Goal: Information Seeking & Learning: Learn about a topic

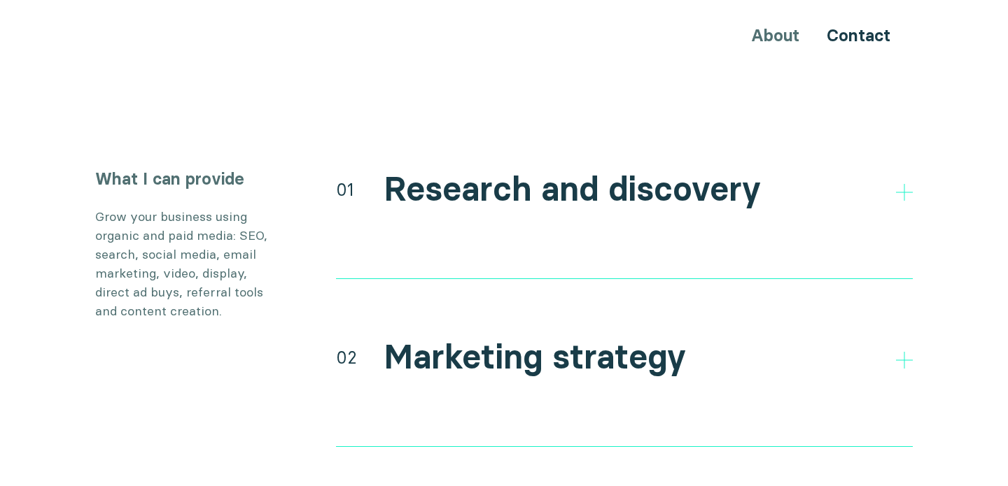
scroll to position [2550, 0]
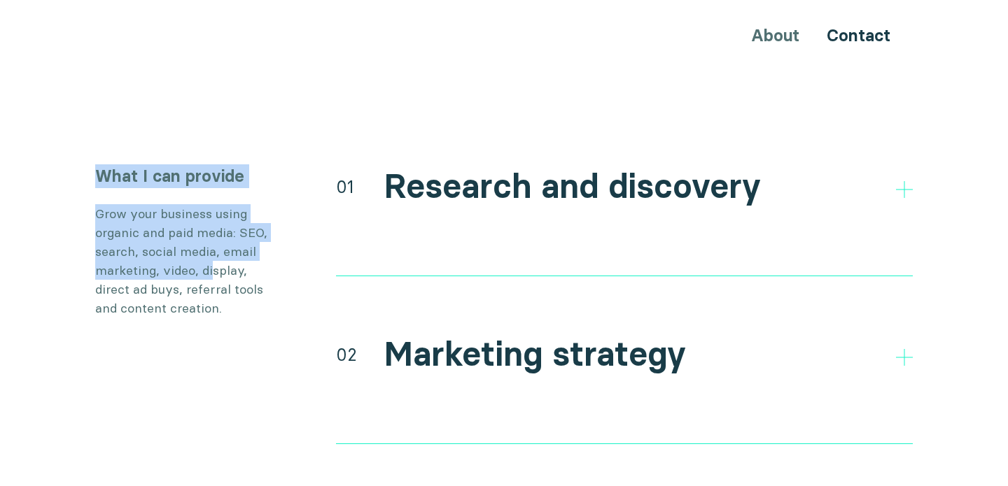
drag, startPoint x: 90, startPoint y: 149, endPoint x: 209, endPoint y: 248, distance: 154.6
click at [209, 248] on p "Grow your business using organic and paid media: SEO, search, social media, ema…" at bounding box center [186, 260] width 182 height 113
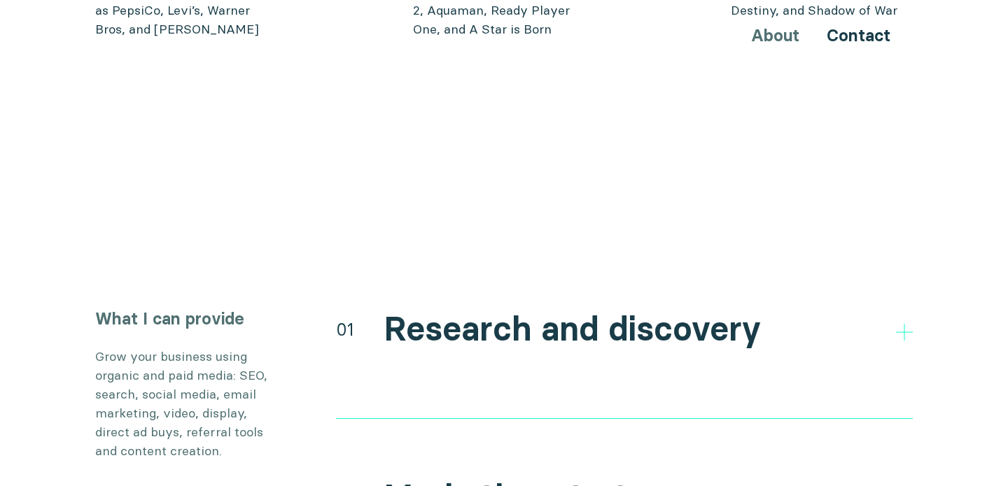
scroll to position [2398, 0]
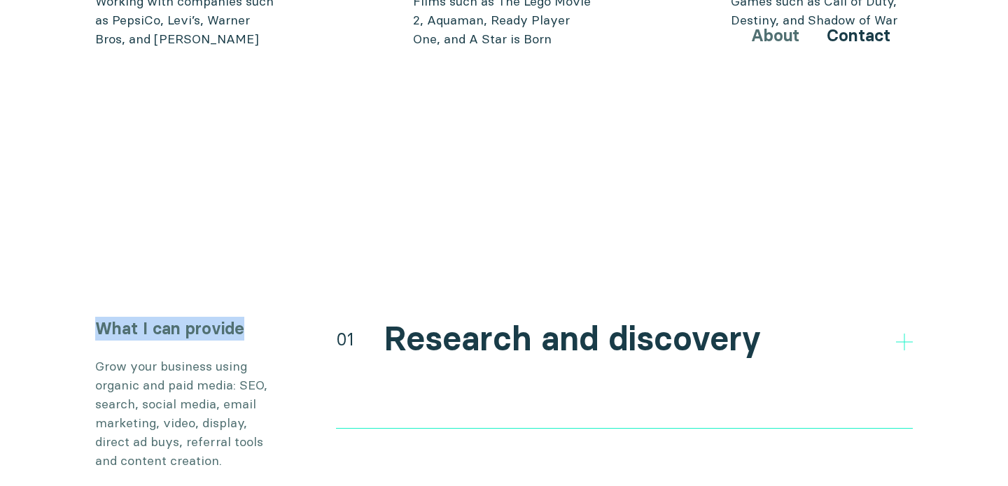
drag, startPoint x: 99, startPoint y: 304, endPoint x: 251, endPoint y: 301, distance: 152.6
click at [252, 317] on h3 "What I can provide" at bounding box center [186, 329] width 182 height 24
copy h3 "What I can provide"
click at [102, 317] on h3 "What I can provide" at bounding box center [186, 329] width 182 height 24
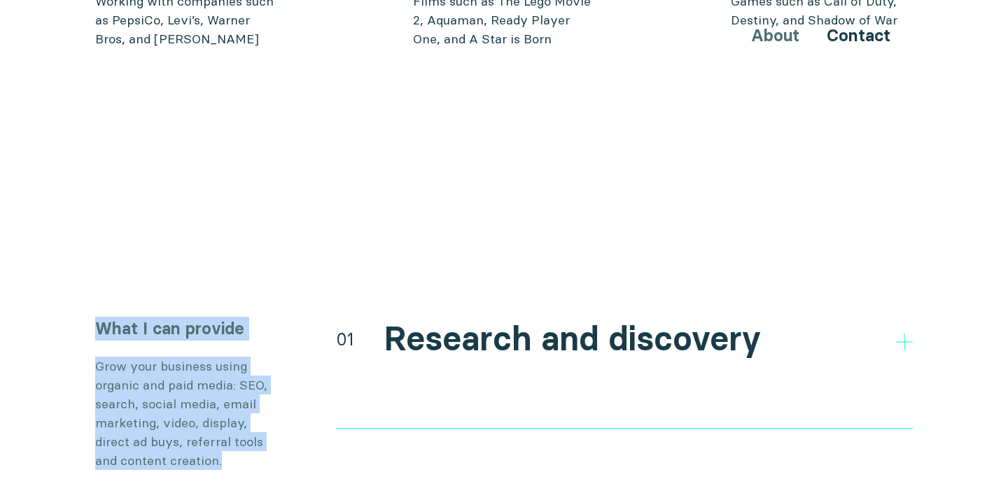
drag, startPoint x: 97, startPoint y: 300, endPoint x: 234, endPoint y: 438, distance: 195.0
click at [234, 438] on div "What I can provide Grow your business using organic and paid media: SEO, search…" at bounding box center [186, 394] width 182 height 154
copy div "What I can provide Grow your business using organic and paid media: SEO, search…"
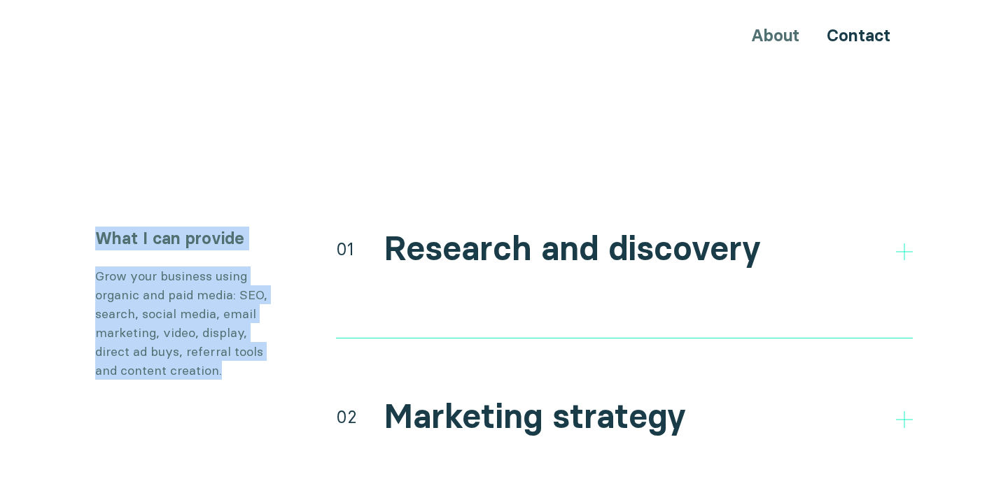
scroll to position [2497, 0]
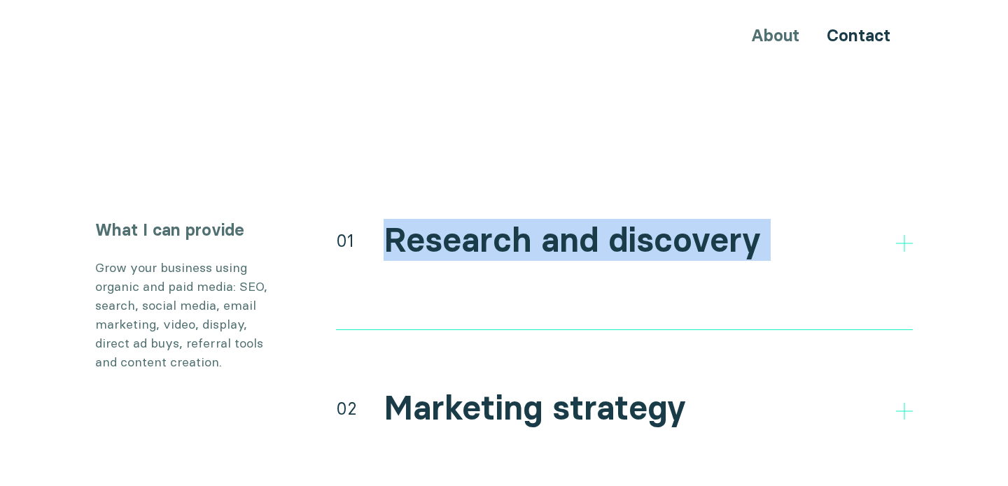
drag, startPoint x: 335, startPoint y: 211, endPoint x: 393, endPoint y: 239, distance: 65.4
click at [339, 228] on div "01" at bounding box center [345, 240] width 18 height 25
drag, startPoint x: 337, startPoint y: 211, endPoint x: 440, endPoint y: 238, distance: 106.3
click at [440, 238] on div "01 Research and discovery Direct and indirect competitor research Research your…" at bounding box center [624, 274] width 577 height 112
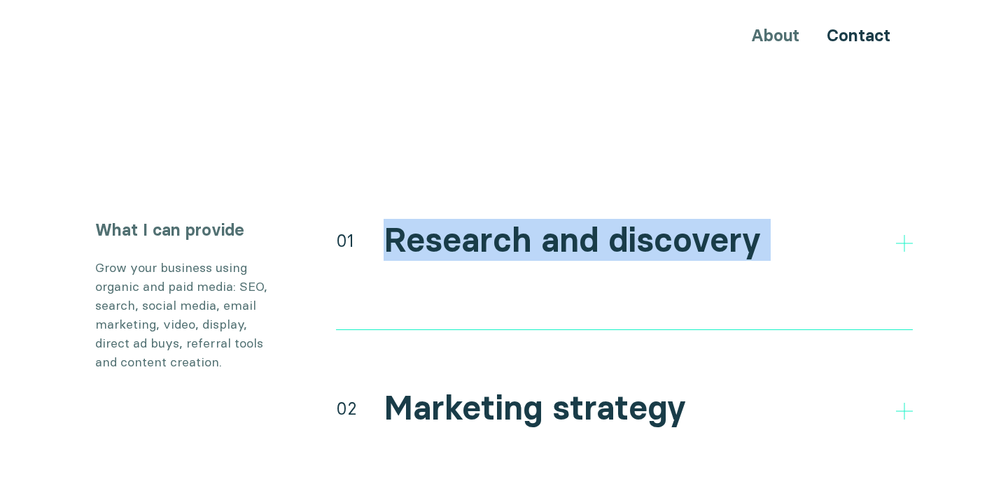
click at [440, 238] on div "01 Research and discovery Direct and indirect competitor research Research your…" at bounding box center [624, 274] width 577 height 112
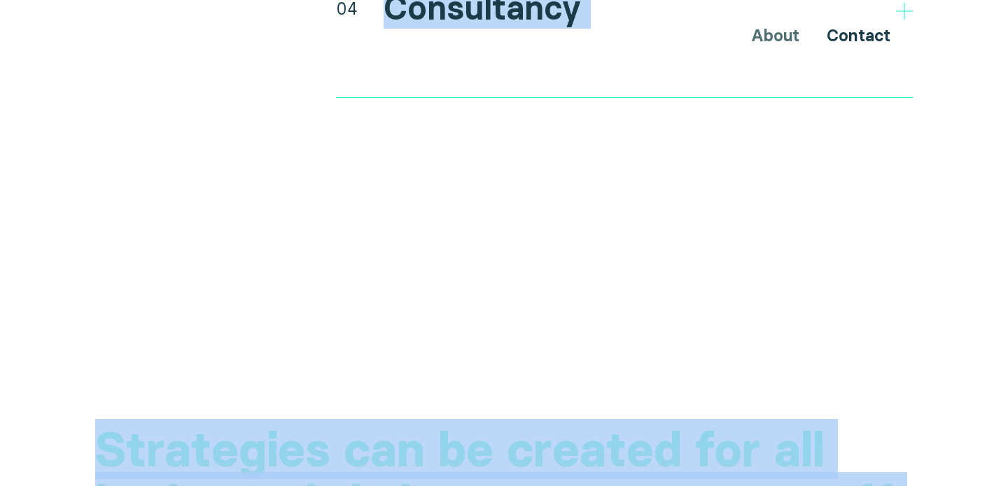
scroll to position [3347, 0]
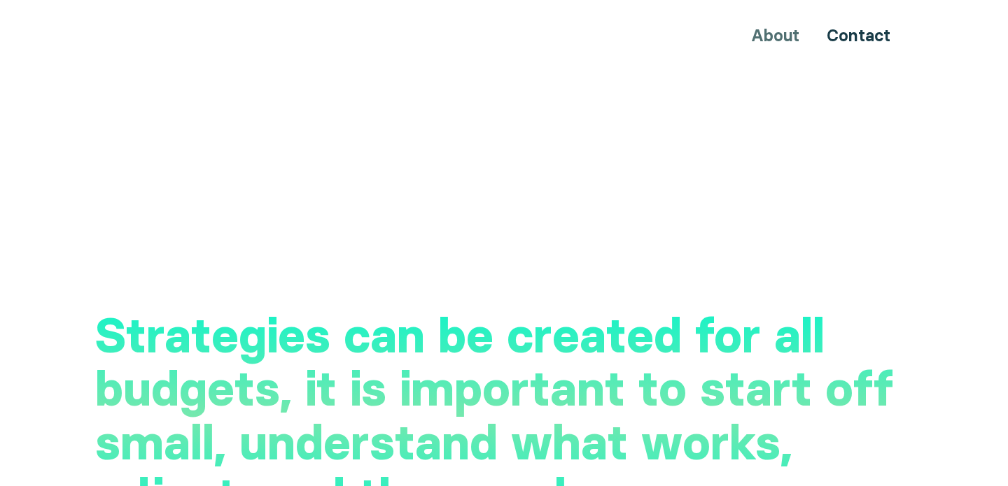
drag, startPoint x: 379, startPoint y: 217, endPoint x: 579, endPoint y: 79, distance: 242.5
copy body "Research and discovery Direct and indirect competitor research Research your au…"
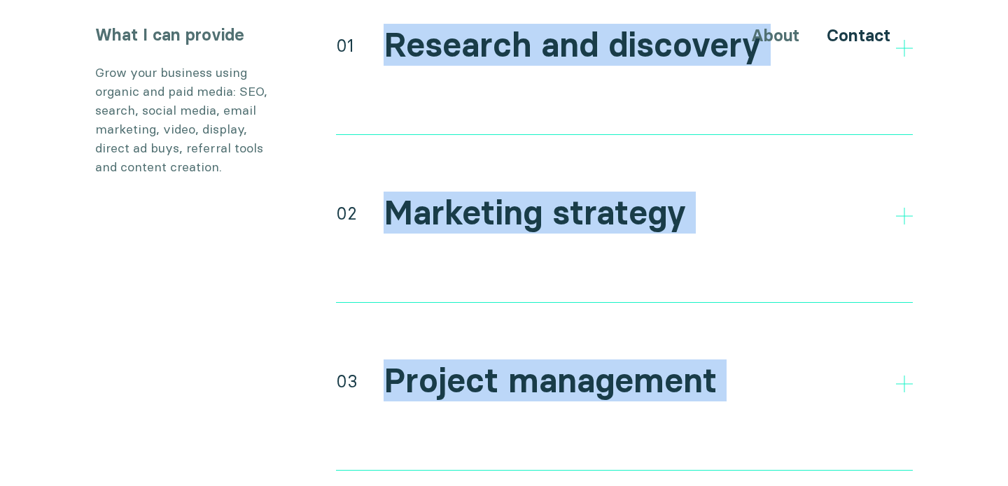
scroll to position [2490, 0]
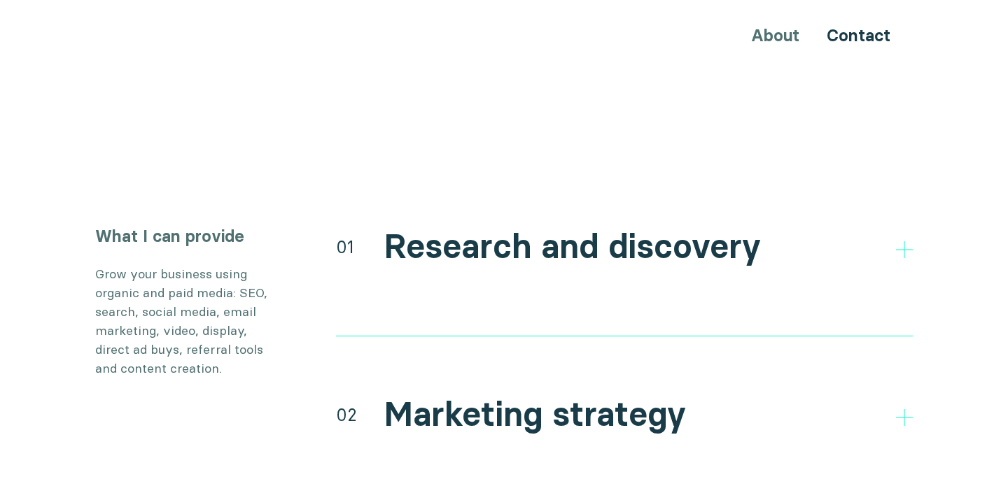
click at [118, 225] on h3 "What I can provide" at bounding box center [186, 237] width 182 height 24
click at [148, 265] on p "Grow your business using organic and paid media: SEO, search, social media, ema…" at bounding box center [186, 321] width 182 height 113
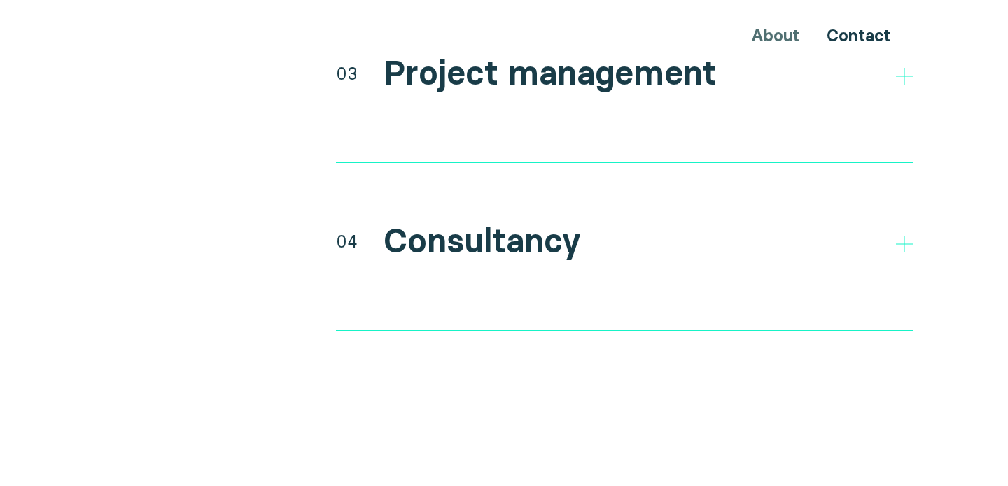
scroll to position [2998, 0]
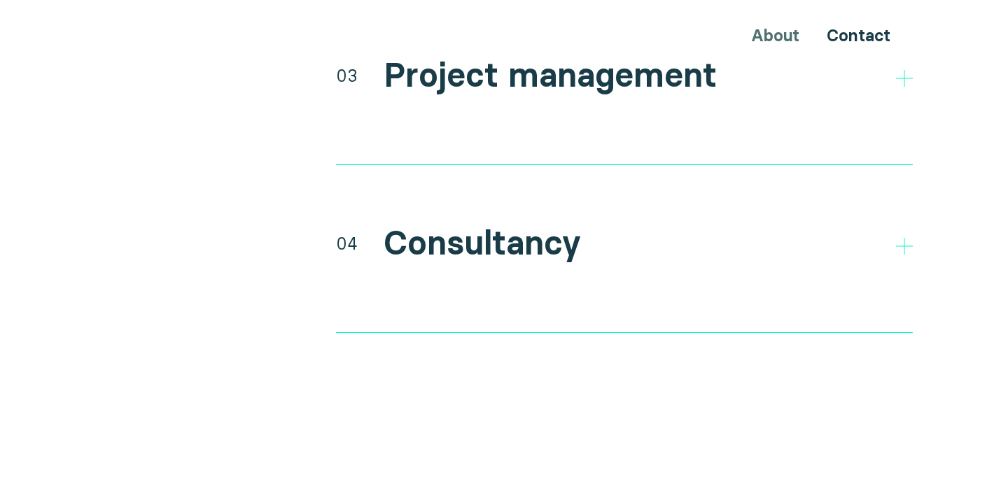
click at [540, 223] on h2 "Consultancy" at bounding box center [482, 243] width 197 height 41
click at [341, 231] on div "04" at bounding box center [347, 243] width 22 height 25
click at [343, 309] on li "Training your staff" at bounding box center [624, 320] width 577 height 22
click at [353, 309] on li "Training your staff" at bounding box center [624, 320] width 577 height 22
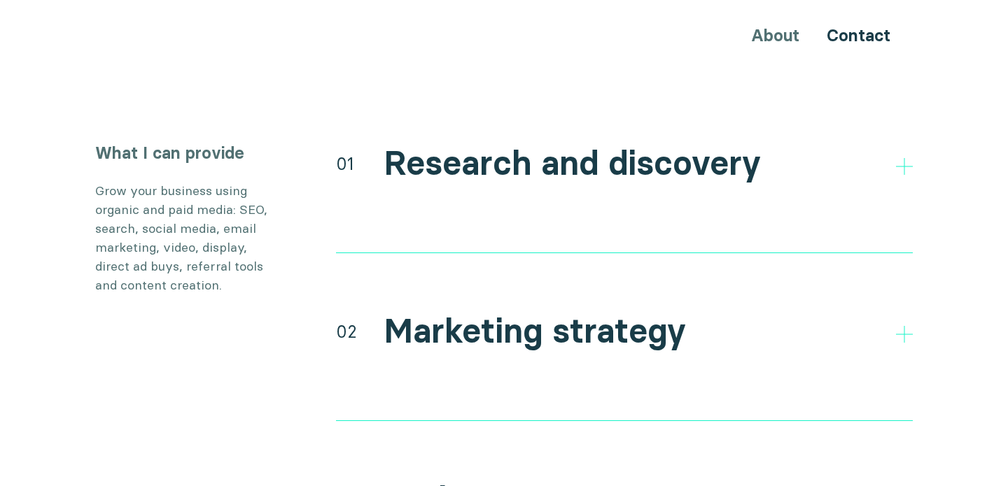
scroll to position [2573, 0]
click at [461, 144] on h2 "Research and discovery" at bounding box center [572, 164] width 377 height 41
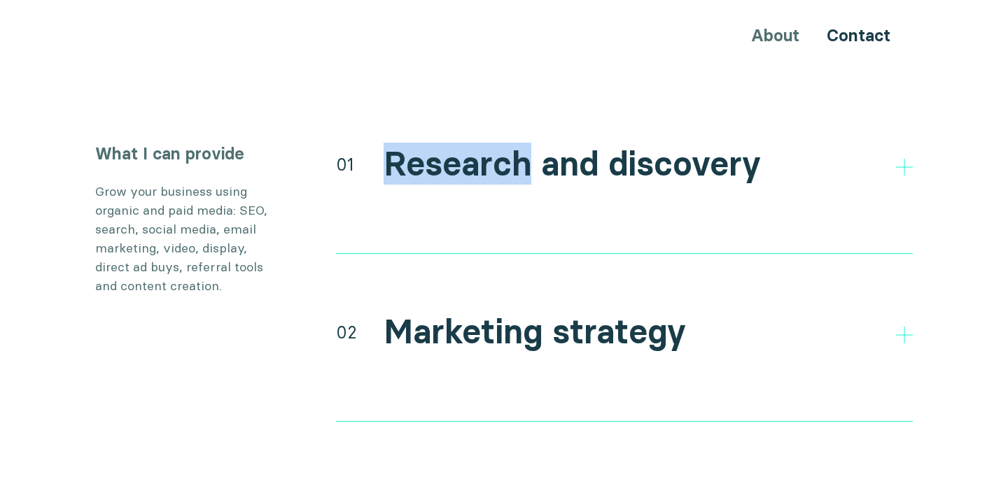
click at [461, 144] on h2 "Research and discovery" at bounding box center [572, 164] width 377 height 41
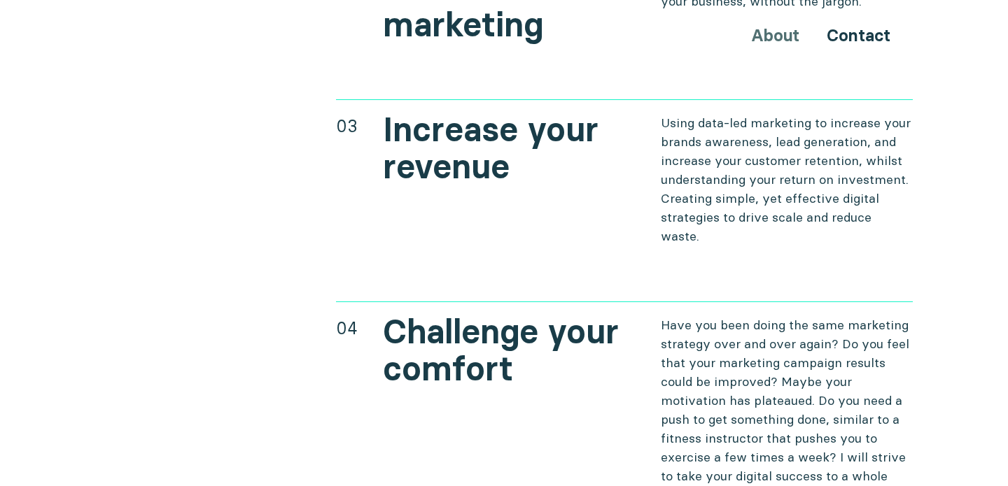
scroll to position [5620, 0]
